Goal: Information Seeking & Learning: Learn about a topic

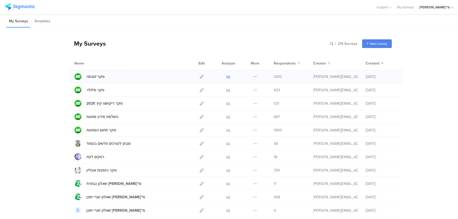
click at [226, 74] on link at bounding box center [228, 76] width 4 height 13
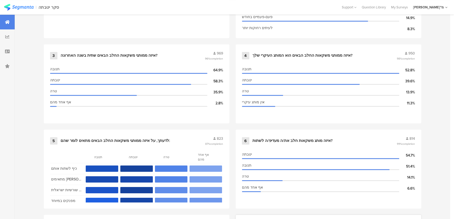
scroll to position [378, 0]
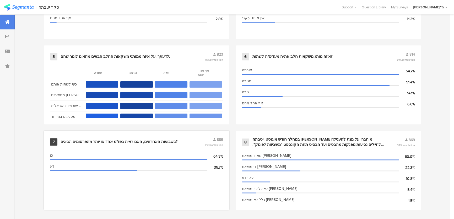
click at [178, 141] on div "בשבועות האחרונים, האם ראית בפז"מ אחד או יותר מהפרסומים הבאים?" at bounding box center [132, 141] width 143 height 5
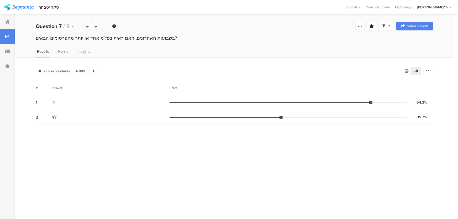
click at [61, 53] on span "Relate" at bounding box center [63, 52] width 10 height 6
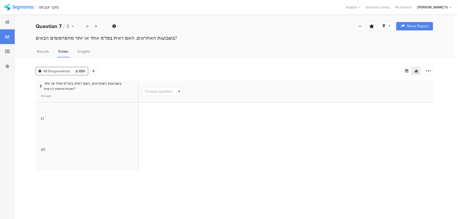
click at [170, 90] on span "Choose question" at bounding box center [159, 92] width 28 height 6
click at [59, 50] on span "Relate" at bounding box center [63, 52] width 10 height 6
click at [79, 52] on span "Insights" at bounding box center [84, 52] width 13 height 6
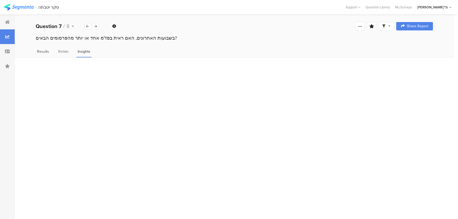
click at [38, 50] on span "Results" at bounding box center [43, 52] width 12 height 6
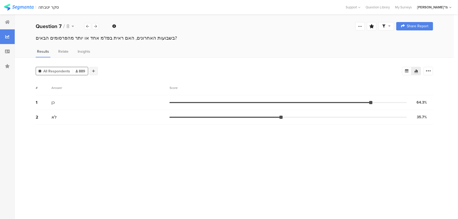
click at [94, 68] on div at bounding box center [93, 71] width 8 height 8
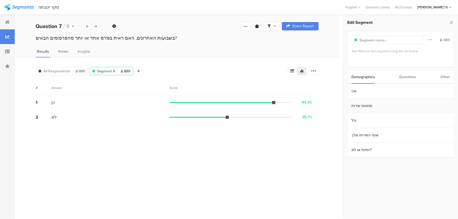
click at [366, 104] on section "סטטוס שירות:" at bounding box center [401, 106] width 106 height 15
click at [367, 101] on section "סדיר 669" at bounding box center [400, 99] width 108 height 11
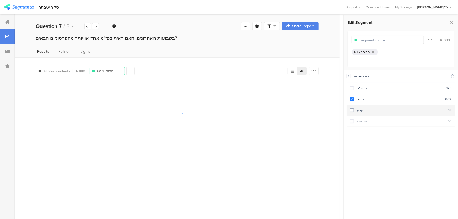
click at [366, 110] on div "קבע" at bounding box center [401, 110] width 94 height 5
click at [367, 117] on section "מילואים 10" at bounding box center [400, 121] width 108 height 11
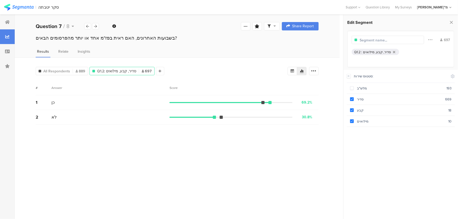
click at [310, 103] on div "69.2%" at bounding box center [307, 103] width 11 height 6
click at [308, 110] on div "2 לא 30.8% 215 votes" at bounding box center [177, 117] width 283 height 15
click at [12, 26] on div at bounding box center [7, 22] width 15 height 15
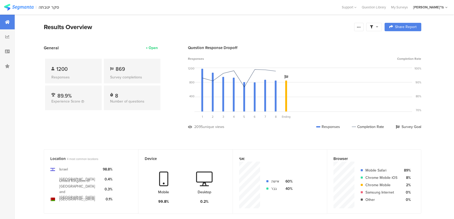
click at [153, 46] on div "Open" at bounding box center [153, 48] width 9 height 6
click at [154, 47] on div "Open" at bounding box center [153, 48] width 9 height 6
click at [215, 27] on div "Results Overview" at bounding box center [198, 26] width 308 height 9
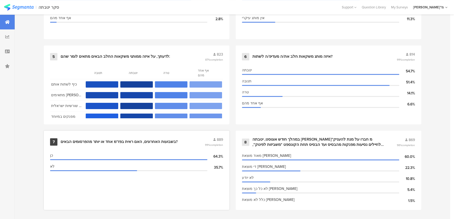
scroll to position [8, 0]
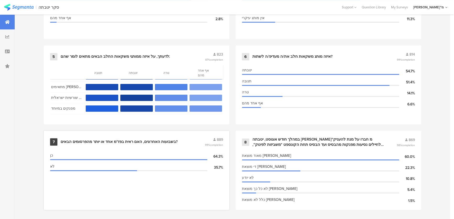
click at [147, 144] on div "7 בשבועות האחרונים, האם ראית בפז"מ אחד או יותר מהפרסומים הבאים? 889 99% complet…" at bounding box center [137, 170] width 186 height 79
click at [149, 140] on div "בשבועות האחרונים, האם ראית בפז"מ אחד או יותר מהפרסומים הבאים?" at bounding box center [119, 141] width 117 height 5
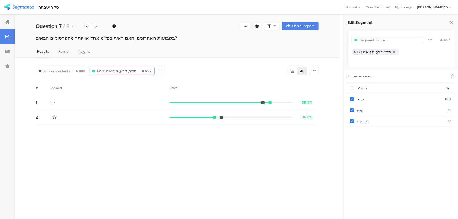
click at [301, 71] on icon at bounding box center [302, 71] width 4 height 3
click at [293, 71] on icon at bounding box center [292, 71] width 4 height 4
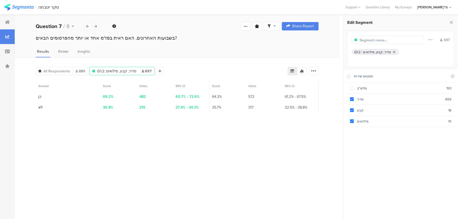
click at [142, 96] on span "482" at bounding box center [142, 97] width 6 height 6
click at [139, 113] on div "Answer Score Votes 95% CI Score Votes 95% CI 1 כן 69.2% 482 65.7% - 72.6% 64.3%…" at bounding box center [177, 100] width 283 height 38
click at [181, 135] on section "Answer Score Votes 95% CI Score Votes 95% CI 1 כן 69.2% 482 65.7% - 72.6% 64.3%…" at bounding box center [177, 148] width 283 height 135
click at [99, 135] on section "Answer Score Votes 95% CI Score Votes 95% CI 1 כן 69.2% 482 65.7% - 72.6% 64.3%…" at bounding box center [177, 148] width 283 height 135
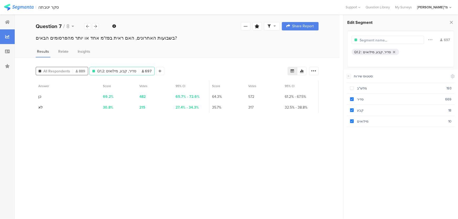
click at [76, 72] on span "889" at bounding box center [81, 71] width 10 height 6
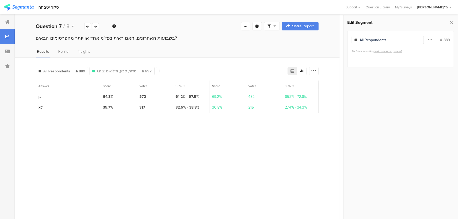
click at [85, 29] on div "Question 7 / 8" at bounding box center [67, 26] width 63 height 8
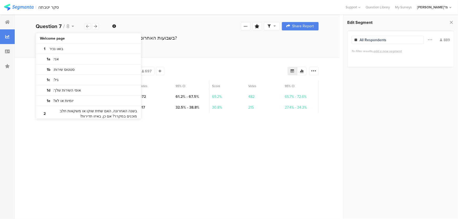
click at [88, 26] on icon at bounding box center [87, 26] width 3 height 3
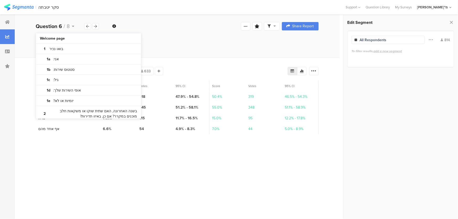
click at [23, 29] on div "Question 6 / 8 Question Type Multiple Choice Required This question was require…" at bounding box center [177, 26] width 325 height 17
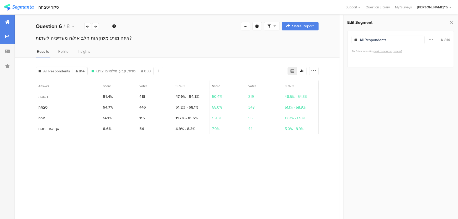
click at [13, 27] on div at bounding box center [7, 22] width 15 height 15
